Goal: Task Accomplishment & Management: Manage account settings

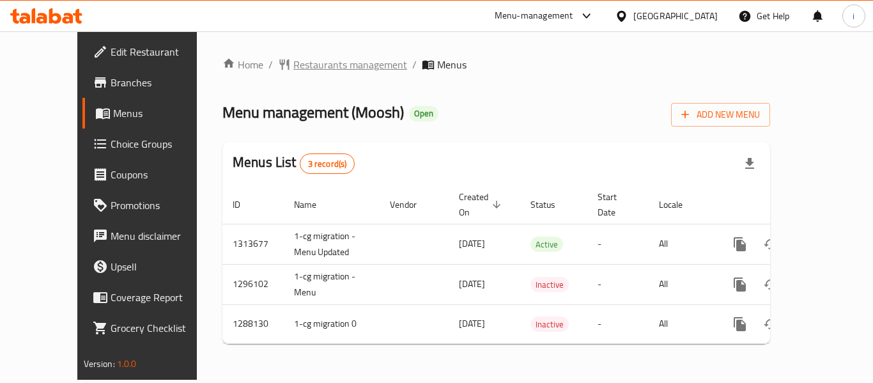
click at [318, 72] on span "Restaurants management" at bounding box center [350, 64] width 114 height 15
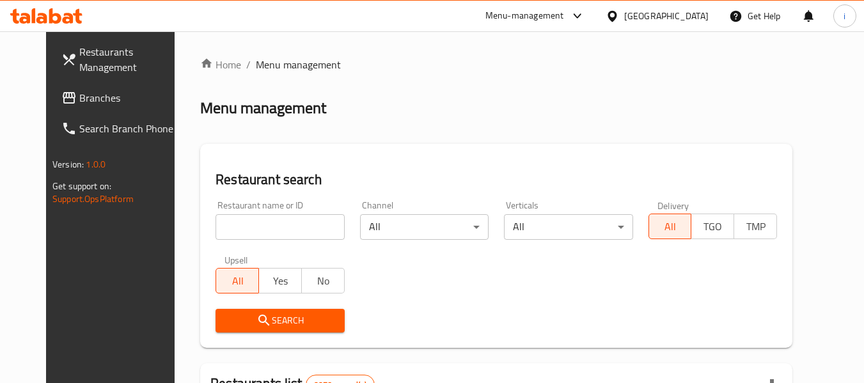
click at [79, 102] on span "Branches" at bounding box center [129, 97] width 101 height 15
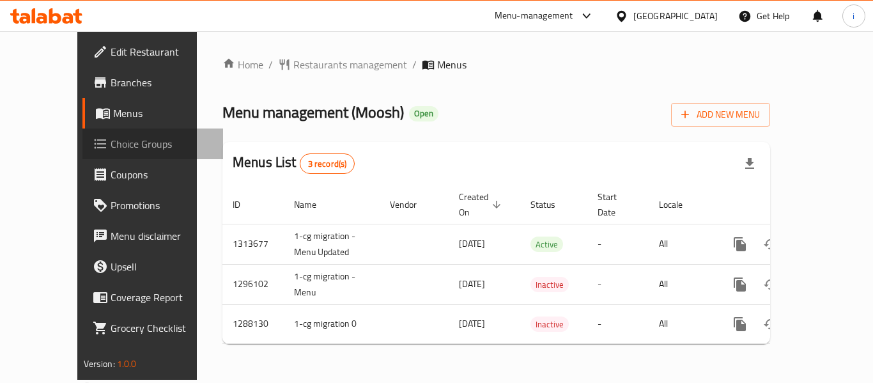
click at [111, 150] on span "Choice Groups" at bounding box center [162, 143] width 102 height 15
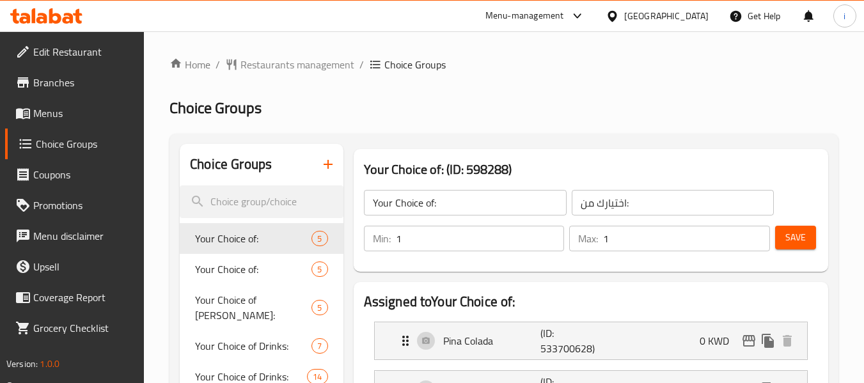
scroll to position [64, 0]
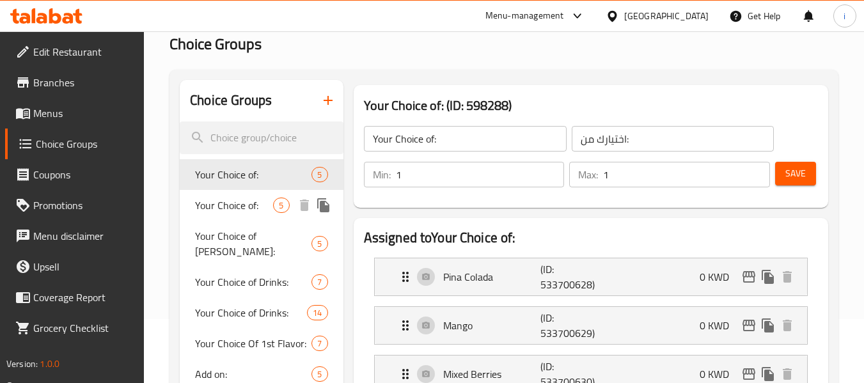
click at [249, 208] on span "Your Choice of:" at bounding box center [234, 205] width 78 height 15
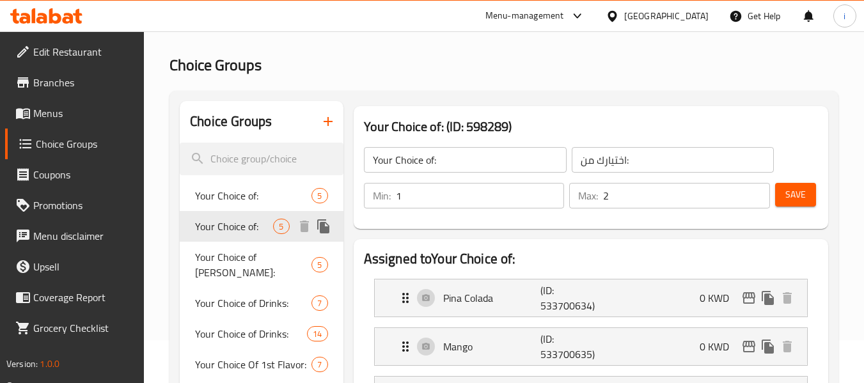
scroll to position [42, 0]
click at [254, 203] on span "Your Choice of:" at bounding box center [234, 196] width 78 height 15
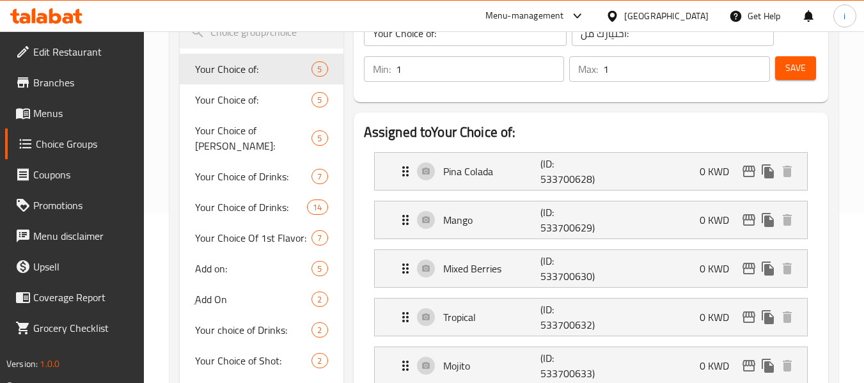
scroll to position [170, 0]
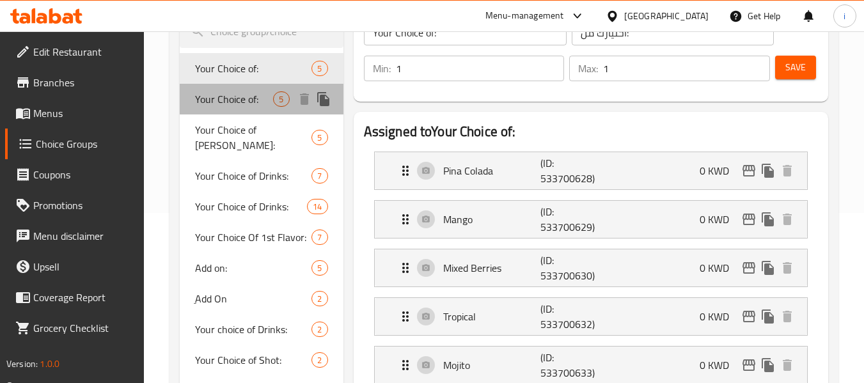
click at [244, 104] on span "Your Choice of:" at bounding box center [234, 98] width 78 height 15
type input "2"
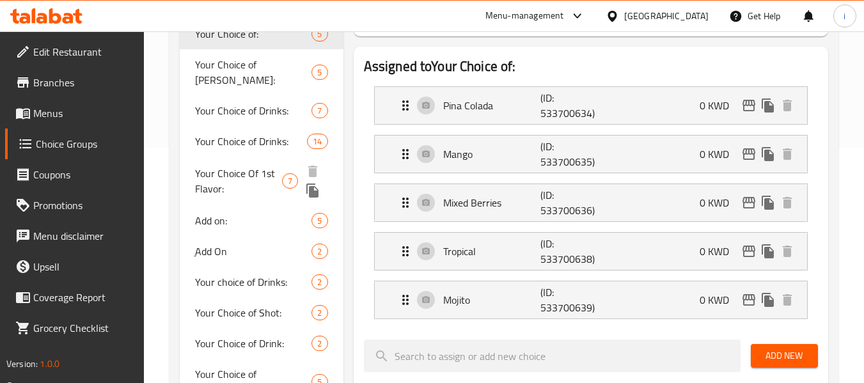
scroll to position [216, 0]
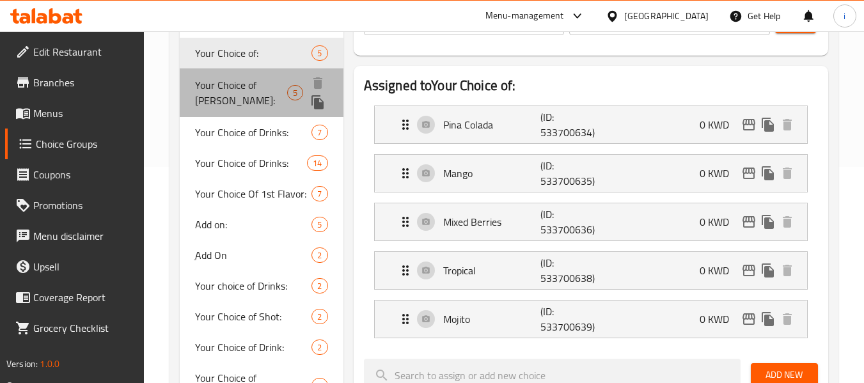
click at [237, 94] on span "Your Choice of [PERSON_NAME]:" at bounding box center [241, 92] width 92 height 31
type input "Your Choice of [PERSON_NAME]:"
type input ":اختيارك من كرول"
type input "1"
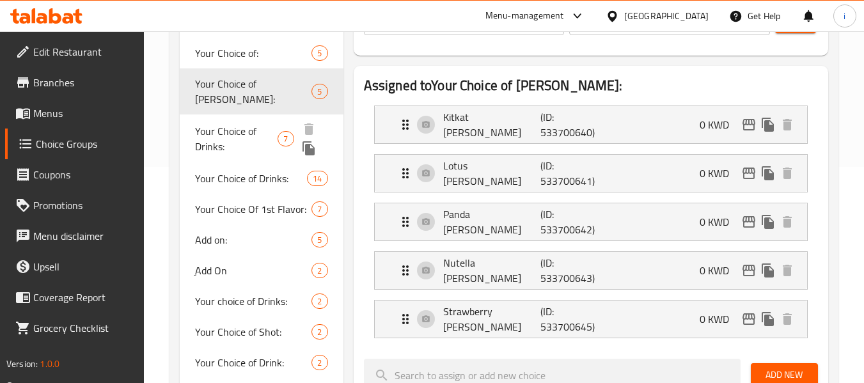
click at [241, 136] on span "Your Choice of Drinks:" at bounding box center [236, 138] width 82 height 31
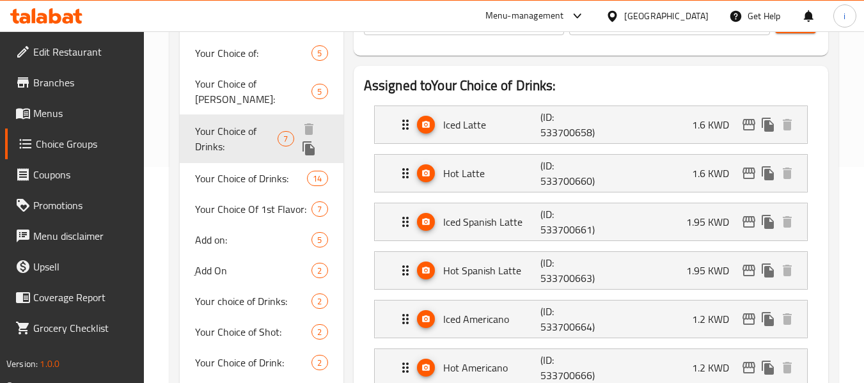
type input "Your Choice of Drinks:"
type input ":اختيارك من مشروب"
type input "0"
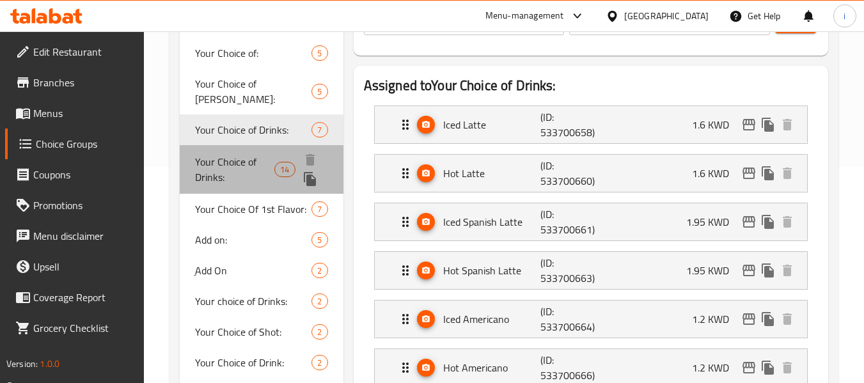
click at [239, 167] on span "Your Choice of Drinks:" at bounding box center [234, 169] width 79 height 31
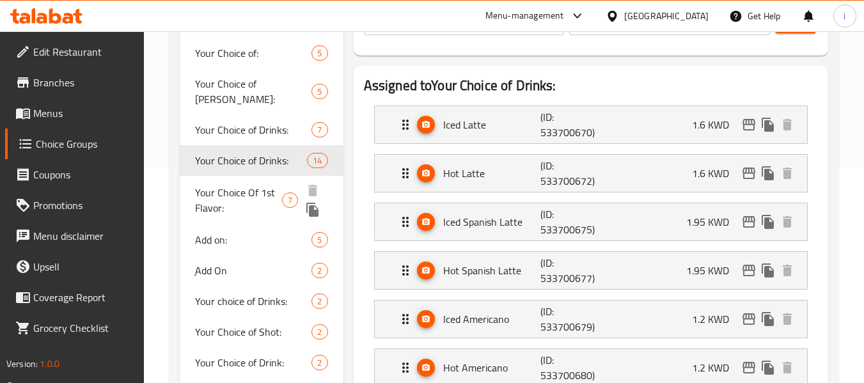
click at [238, 199] on span "Your Choice Of 1st Flavor:" at bounding box center [238, 200] width 87 height 31
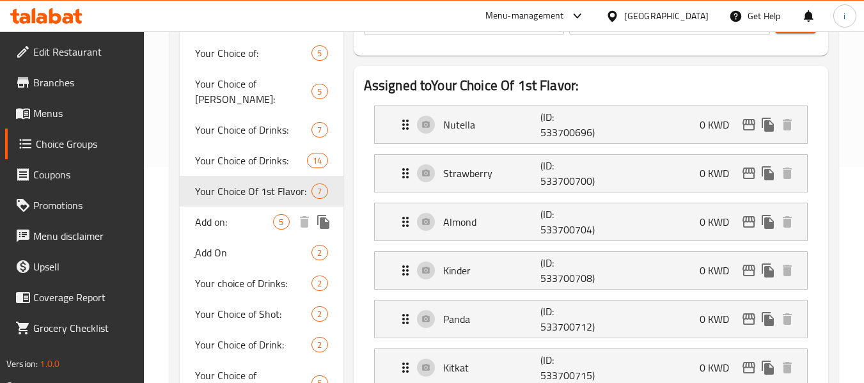
type input "Your Choice Of 1st Flavor:"
type input "إختيارك من أول نكهة:"
type input "1"
click at [223, 214] on span "Add on:" at bounding box center [234, 221] width 78 height 15
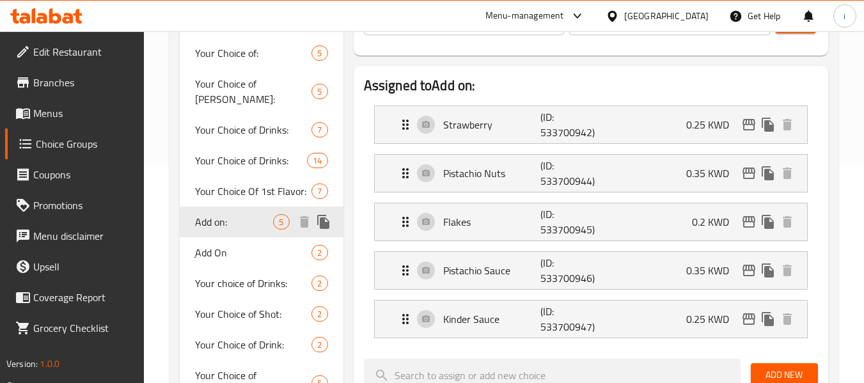
type input "Add on:"
type input "اضافات"
type input "0"
click at [223, 245] on span "ِAdd On" at bounding box center [234, 252] width 78 height 15
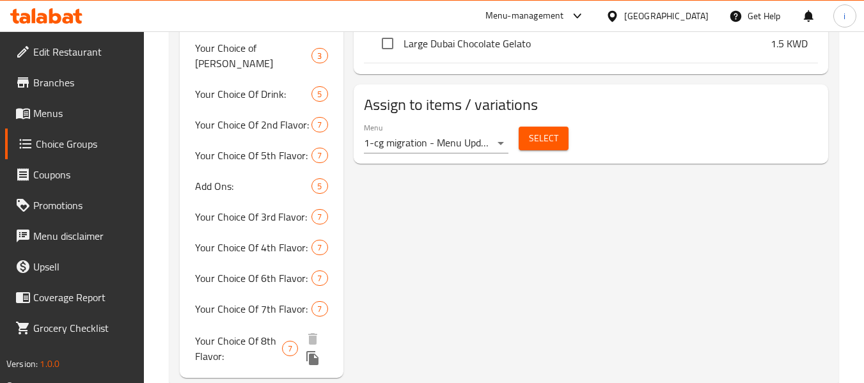
scroll to position [618, 0]
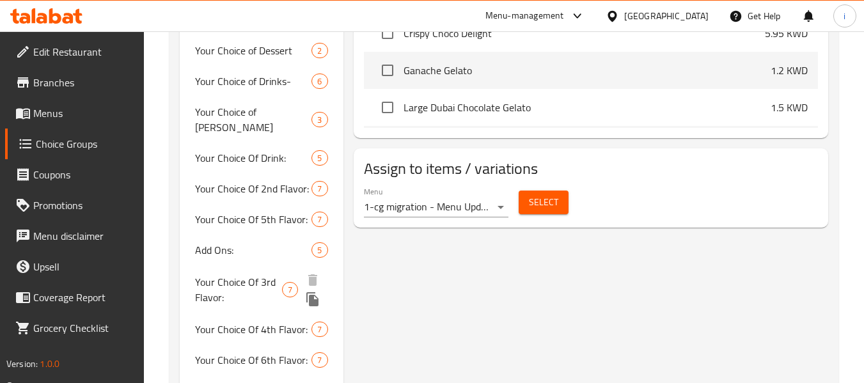
click at [247, 235] on div "Add Ons: 5" at bounding box center [261, 250] width 163 height 31
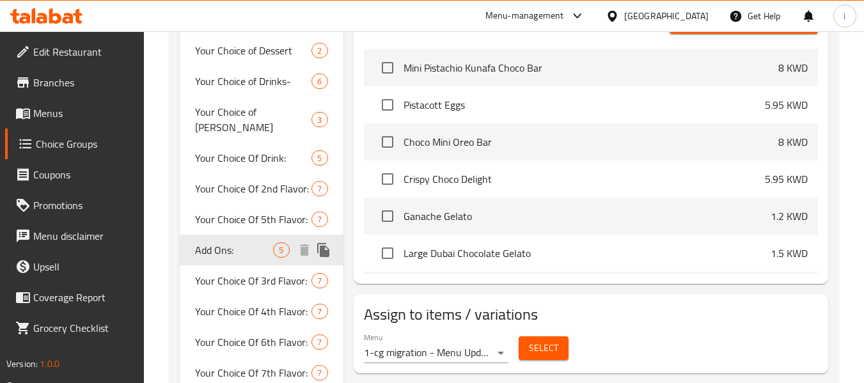
type input "Add Ons:"
type input "اضافات:"
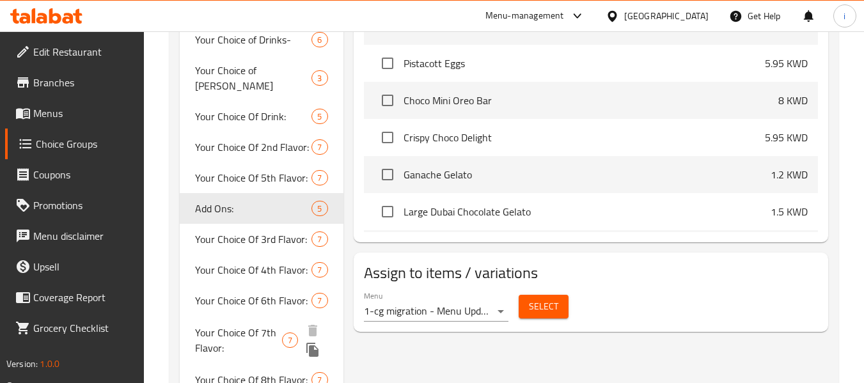
scroll to position [681, 0]
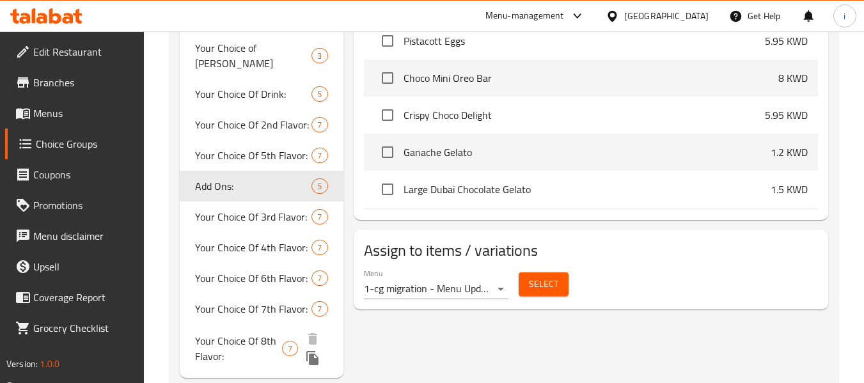
click at [238, 333] on span "Your Choice Of 8th Flavor:" at bounding box center [238, 348] width 87 height 31
type input "Your Choice Of 8th Flavor:"
type input "إختيارك من ثامن نكهة:"
type input "1"
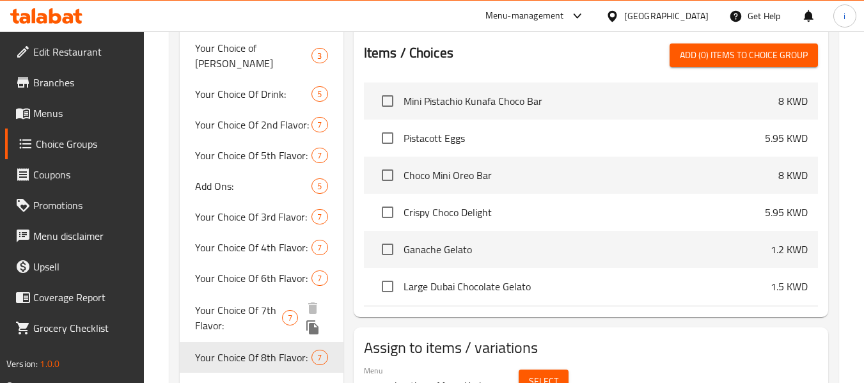
click at [250, 302] on span "Your Choice Of 7th Flavor:" at bounding box center [238, 317] width 87 height 31
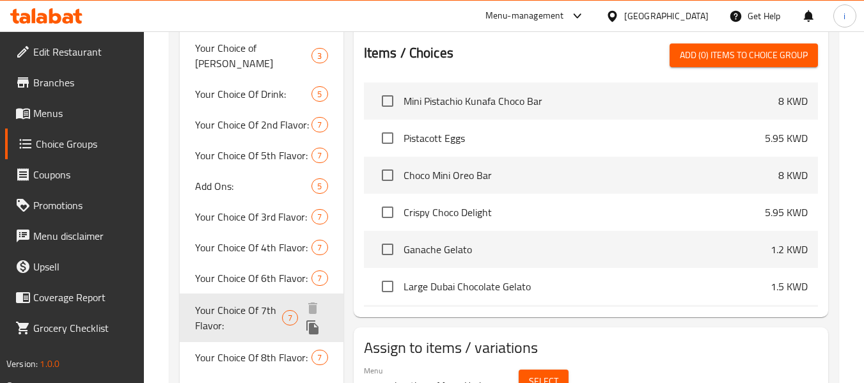
type input "Your Choice Of 7th Flavor:"
type input "إختيارك من سابع نكهة:"
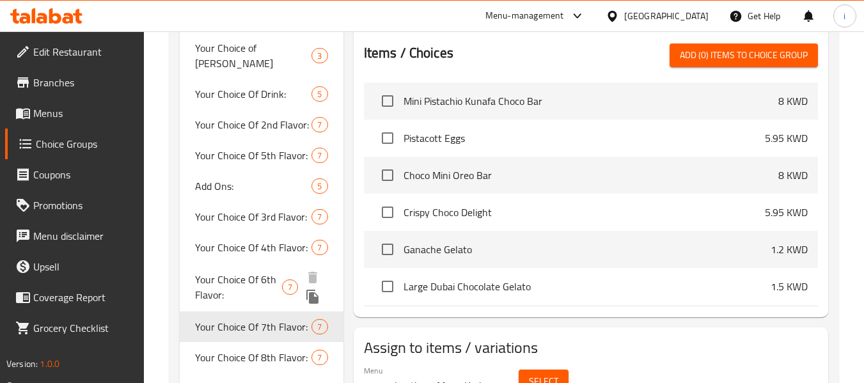
click at [257, 272] on span "Your Choice Of 6th Flavor:" at bounding box center [238, 287] width 87 height 31
type input "Your Choice Of 6th Flavor:"
type input "إختيارك من سادس نكهة:"
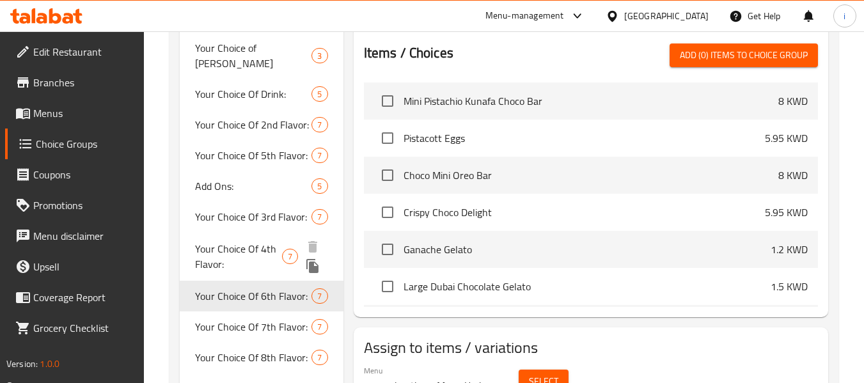
click at [253, 241] on span "Your Choice Of 4th Flavor:" at bounding box center [238, 256] width 87 height 31
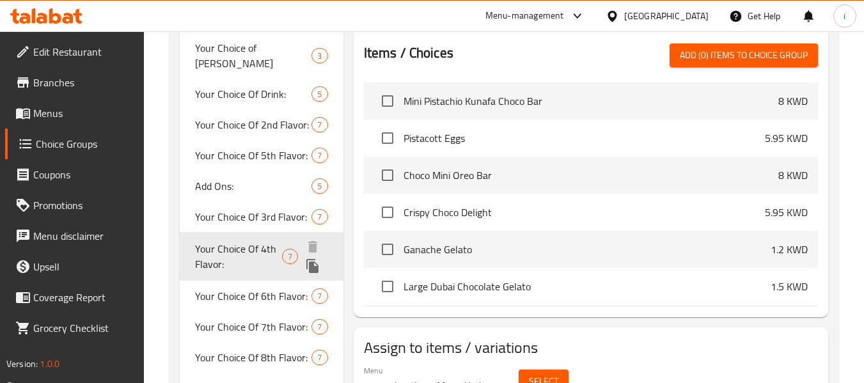
type input "Your Choice Of 4th Flavor:"
type input "إختيارك من رابع نكهة:"
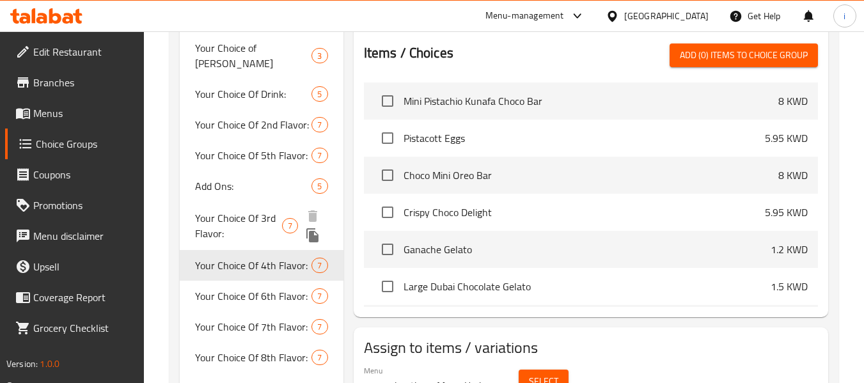
click at [253, 210] on span "Your Choice Of 3rd Flavor:" at bounding box center [238, 225] width 87 height 31
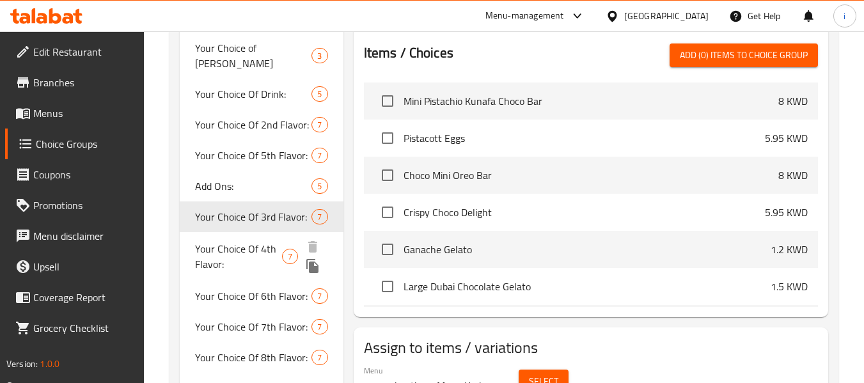
type input "Your Choice Of 3rd Flavor:"
type input "إختيارك من ثالث نكهة:"
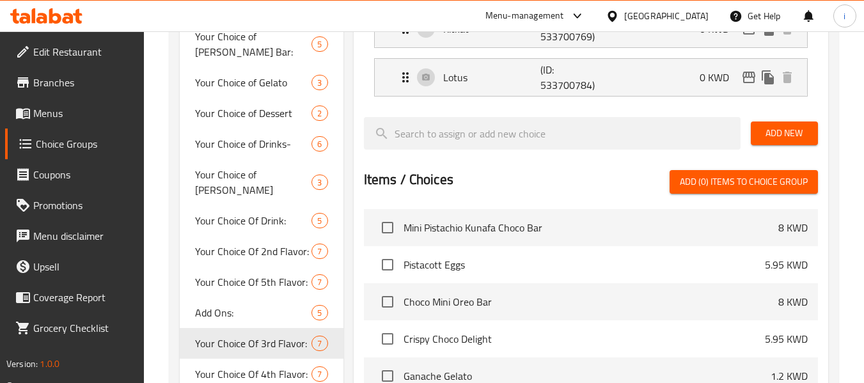
scroll to position [554, 0]
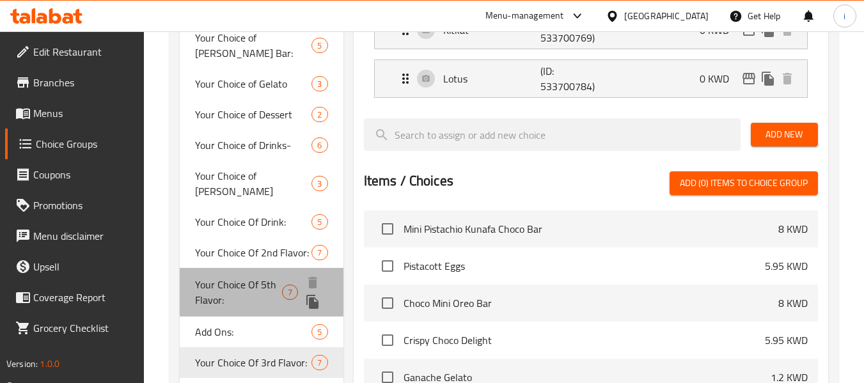
click at [247, 277] on span "Your Choice Of 5th Flavor:" at bounding box center [238, 292] width 87 height 31
type input "Your Choice Of 5th Flavor:"
type input "إختيارك من خامس نكهة:"
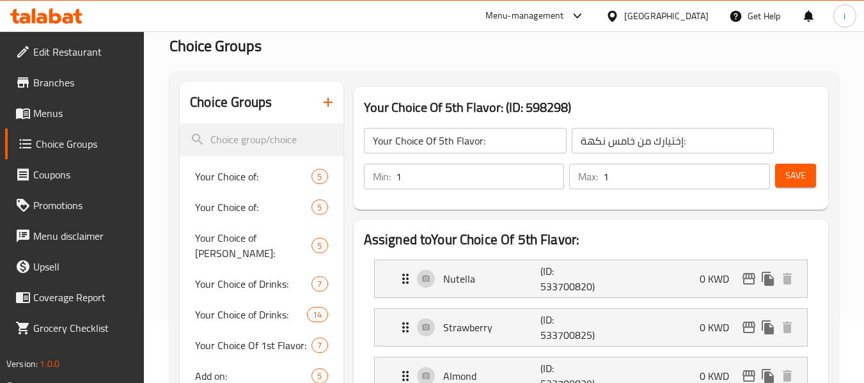
scroll to position [0, 0]
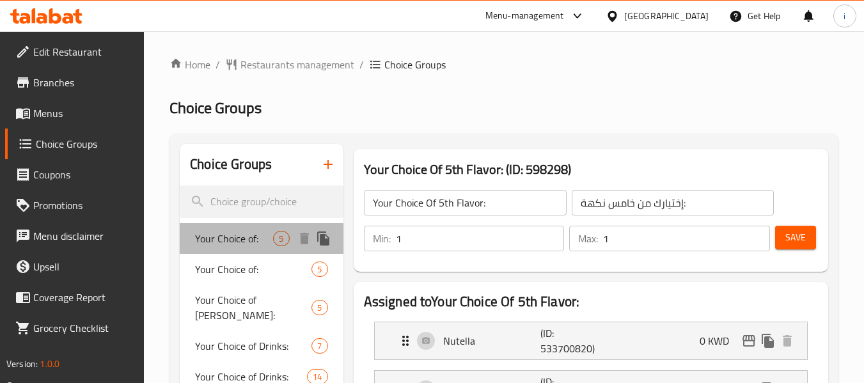
click at [240, 246] on span "Your Choice of:" at bounding box center [234, 238] width 78 height 15
type input "Your Choice of:"
type input "اختيارك من:"
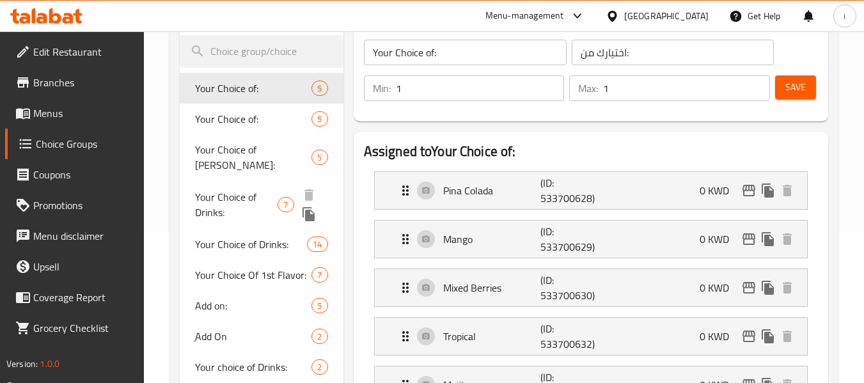
scroll to position [128, 0]
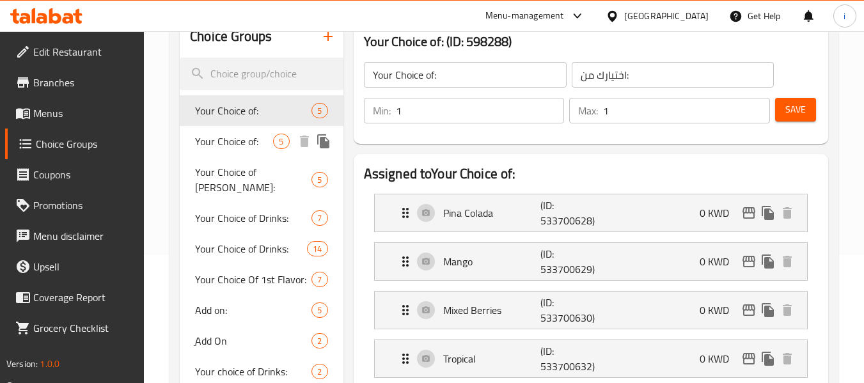
click at [210, 146] on span "Your Choice of:" at bounding box center [234, 141] width 78 height 15
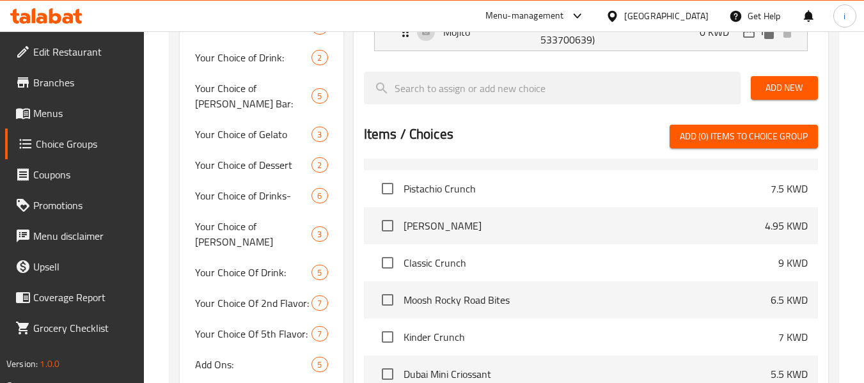
scroll to position [472, 0]
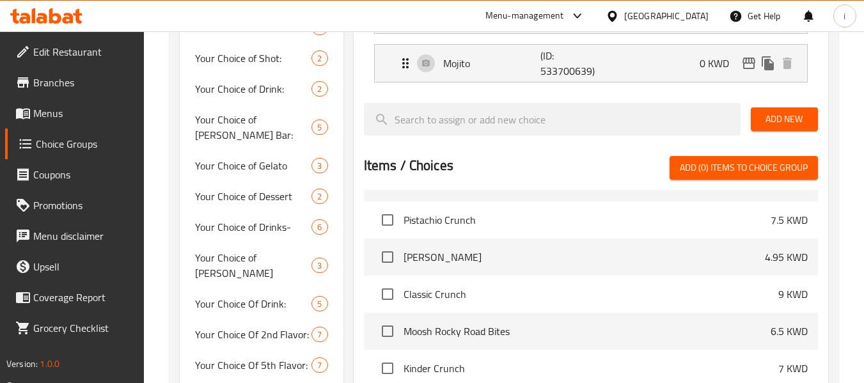
click at [457, 212] on span "Pistachio Crunch" at bounding box center [586, 219] width 367 height 15
click at [456, 221] on span "Pistachio Crunch" at bounding box center [586, 219] width 367 height 15
click at [460, 300] on span "Classic Crunch" at bounding box center [590, 293] width 375 height 15
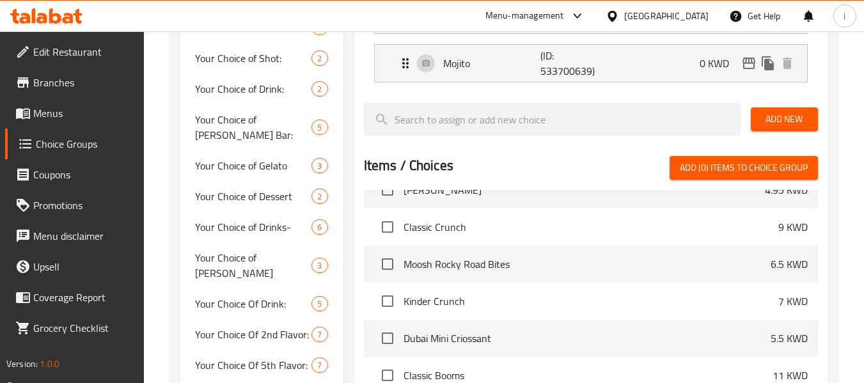
scroll to position [1790, 0]
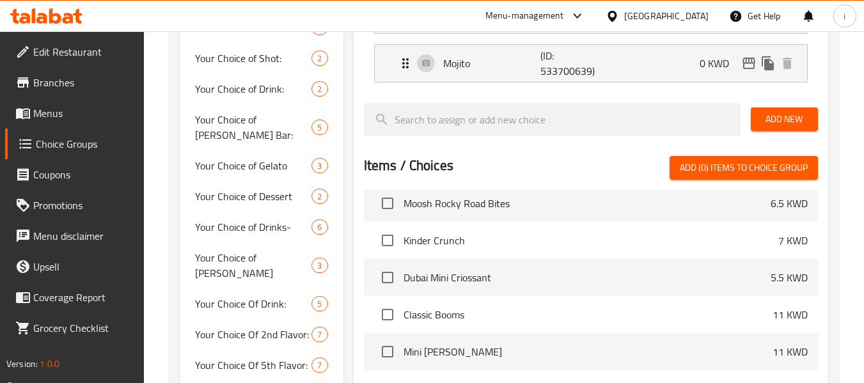
click at [464, 291] on li "Dubai Mini Criossant 5.5 KWD" at bounding box center [591, 277] width 454 height 37
click at [449, 332] on li "Classic Booms 11 KWD" at bounding box center [591, 314] width 454 height 37
click at [451, 316] on span "Classic Booms" at bounding box center [587, 314] width 369 height 15
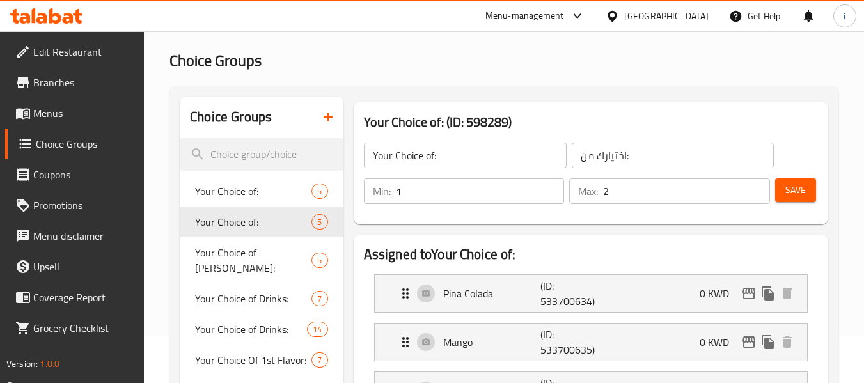
scroll to position [42, 0]
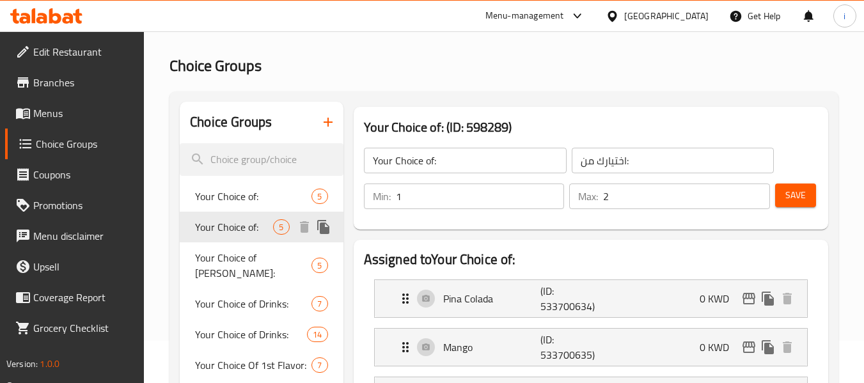
click at [251, 212] on div "Your Choice of: 5" at bounding box center [261, 227] width 163 height 31
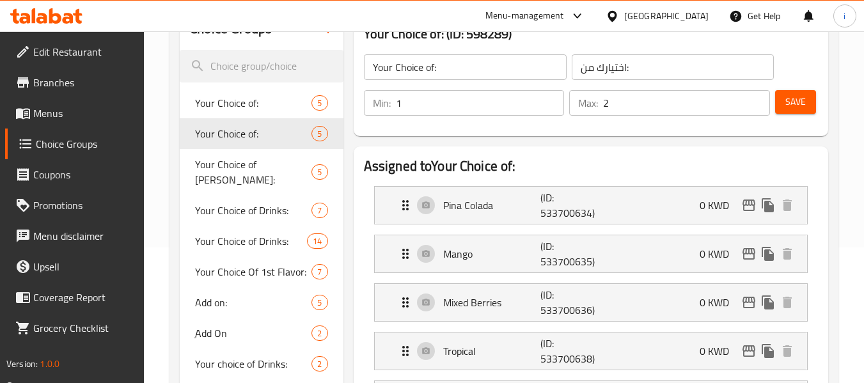
scroll to position [106, 0]
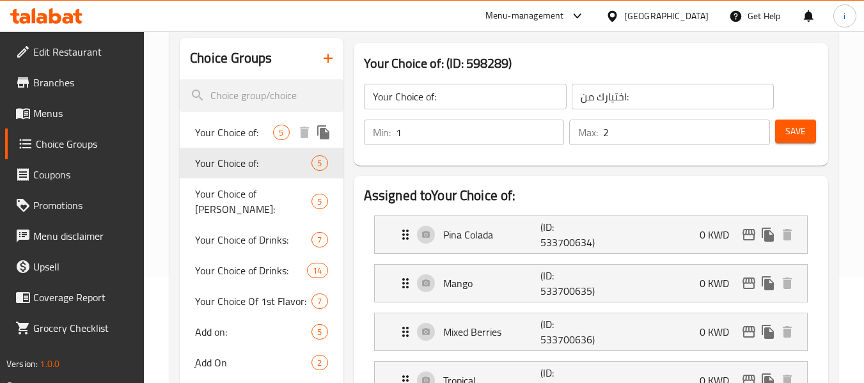
click at [240, 129] on span "Your Choice of:" at bounding box center [234, 132] width 78 height 15
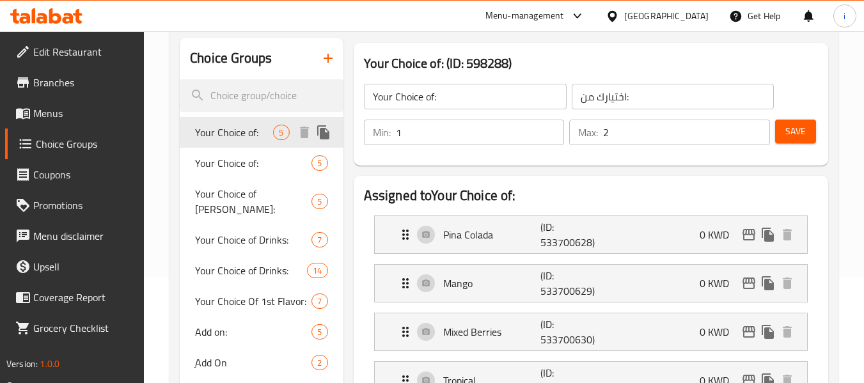
type input "1"
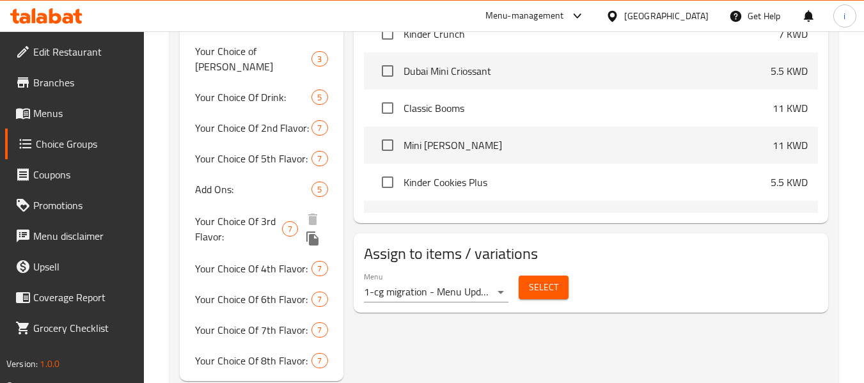
scroll to position [681, 0]
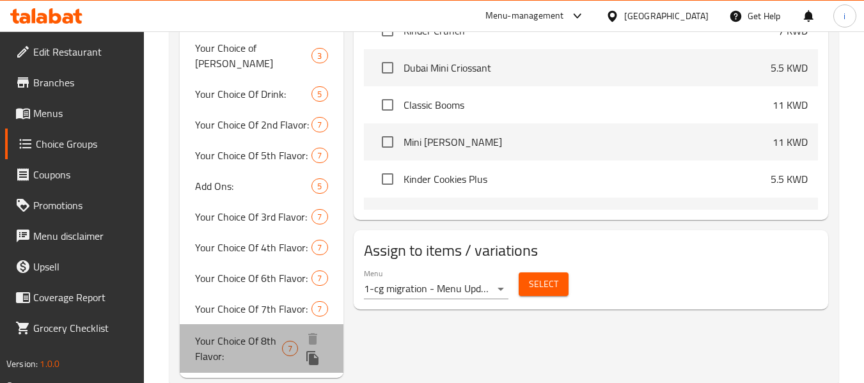
click at [219, 333] on span "Your Choice Of 8th Flavor:" at bounding box center [238, 348] width 87 height 31
type input "Your Choice Of 8th Flavor:"
type input "إختيارك من ثامن نكهة:"
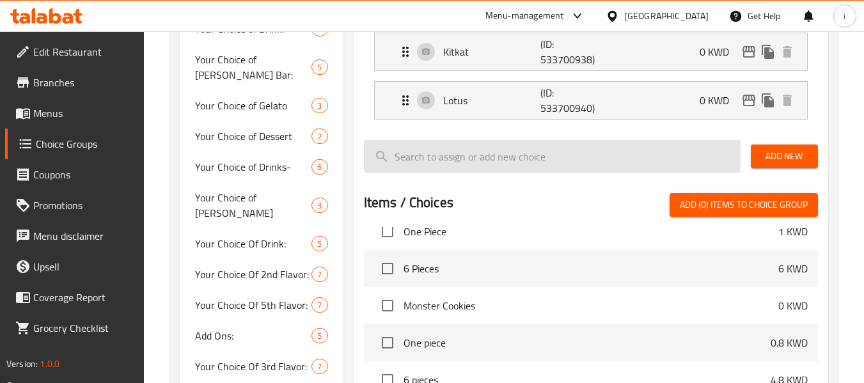
scroll to position [554, 0]
